Goal: Transaction & Acquisition: Book appointment/travel/reservation

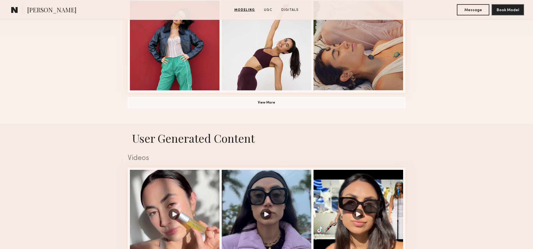
scroll to position [551, 0]
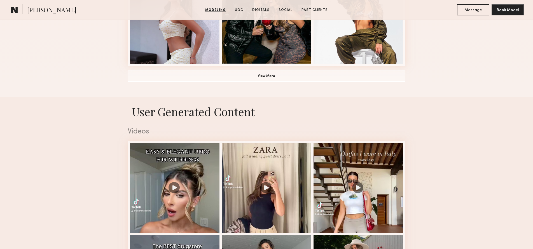
scroll to position [575, 0]
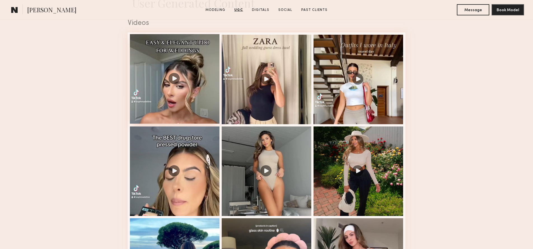
click at [177, 90] on div at bounding box center [175, 79] width 90 height 90
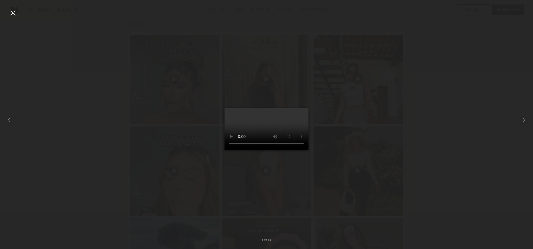
click at [295, 150] on video at bounding box center [266, 129] width 84 height 42
click at [13, 11] on div at bounding box center [12, 12] width 9 height 9
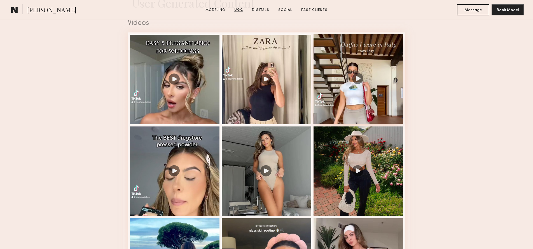
click at [356, 96] on div at bounding box center [358, 79] width 90 height 90
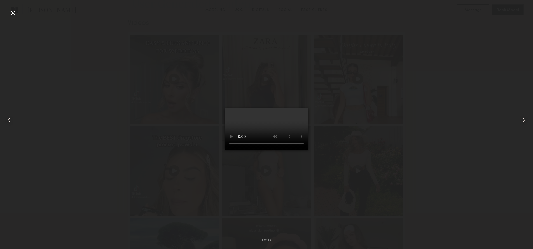
click at [297, 150] on video at bounding box center [266, 129] width 84 height 42
click at [12, 13] on div at bounding box center [12, 12] width 9 height 9
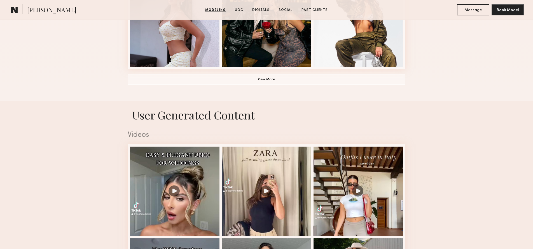
scroll to position [735, 0]
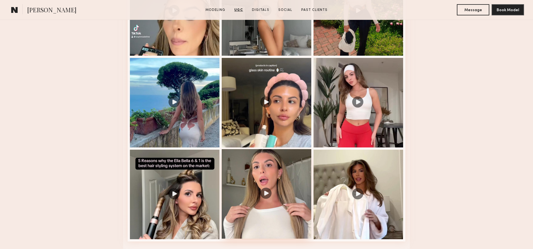
click at [266, 183] on div at bounding box center [267, 194] width 90 height 90
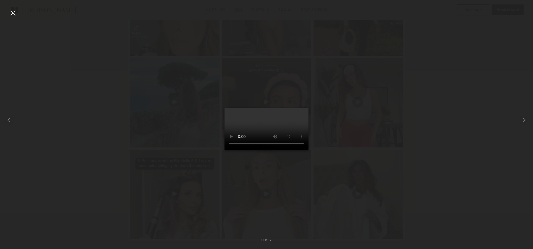
click at [295, 150] on video at bounding box center [266, 129] width 84 height 42
click at [13, 13] on div at bounding box center [12, 12] width 9 height 9
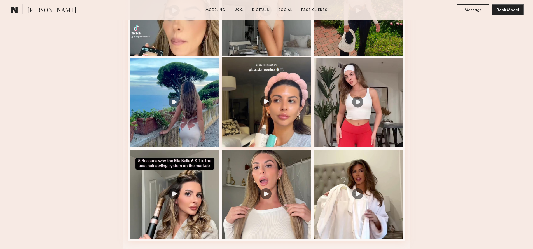
click at [254, 117] on div at bounding box center [267, 102] width 90 height 90
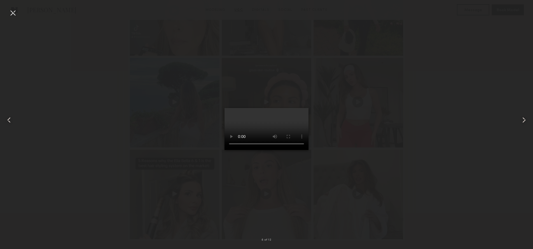
click at [295, 150] on video at bounding box center [266, 129] width 84 height 42
click at [14, 13] on div at bounding box center [12, 12] width 9 height 9
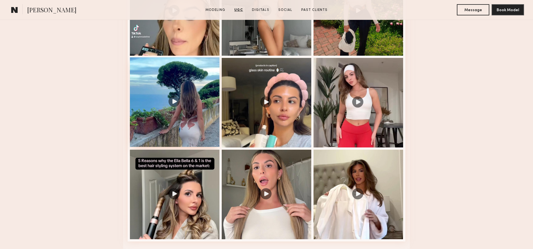
scroll to position [544, 0]
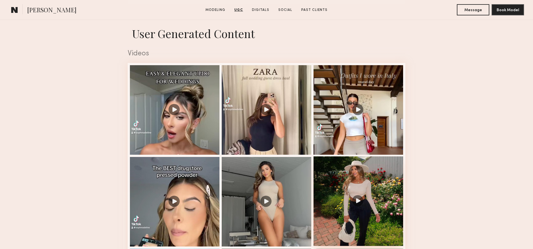
click at [342, 183] on div at bounding box center [358, 201] width 90 height 90
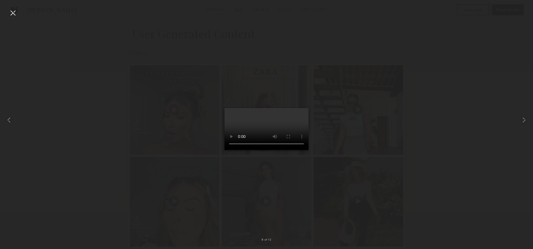
click at [308, 150] on video at bounding box center [266, 129] width 84 height 42
click at [14, 10] on div at bounding box center [12, 12] width 9 height 9
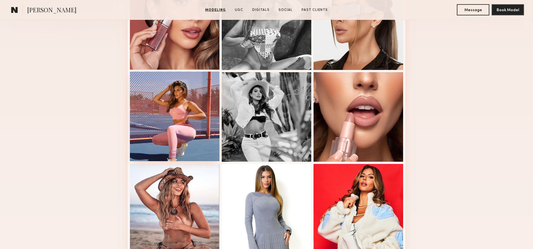
scroll to position [0, 0]
